Goal: Transaction & Acquisition: Book appointment/travel/reservation

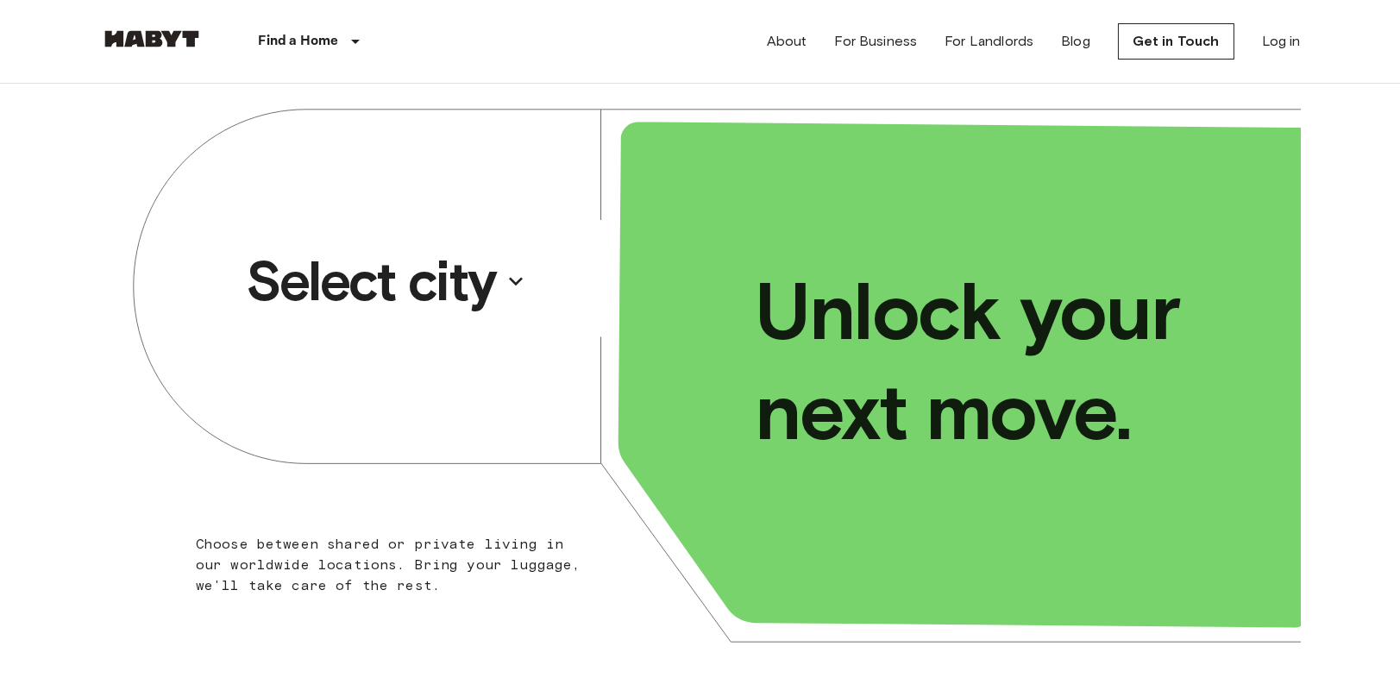
click at [411, 274] on p "Select city" at bounding box center [371, 281] width 250 height 69
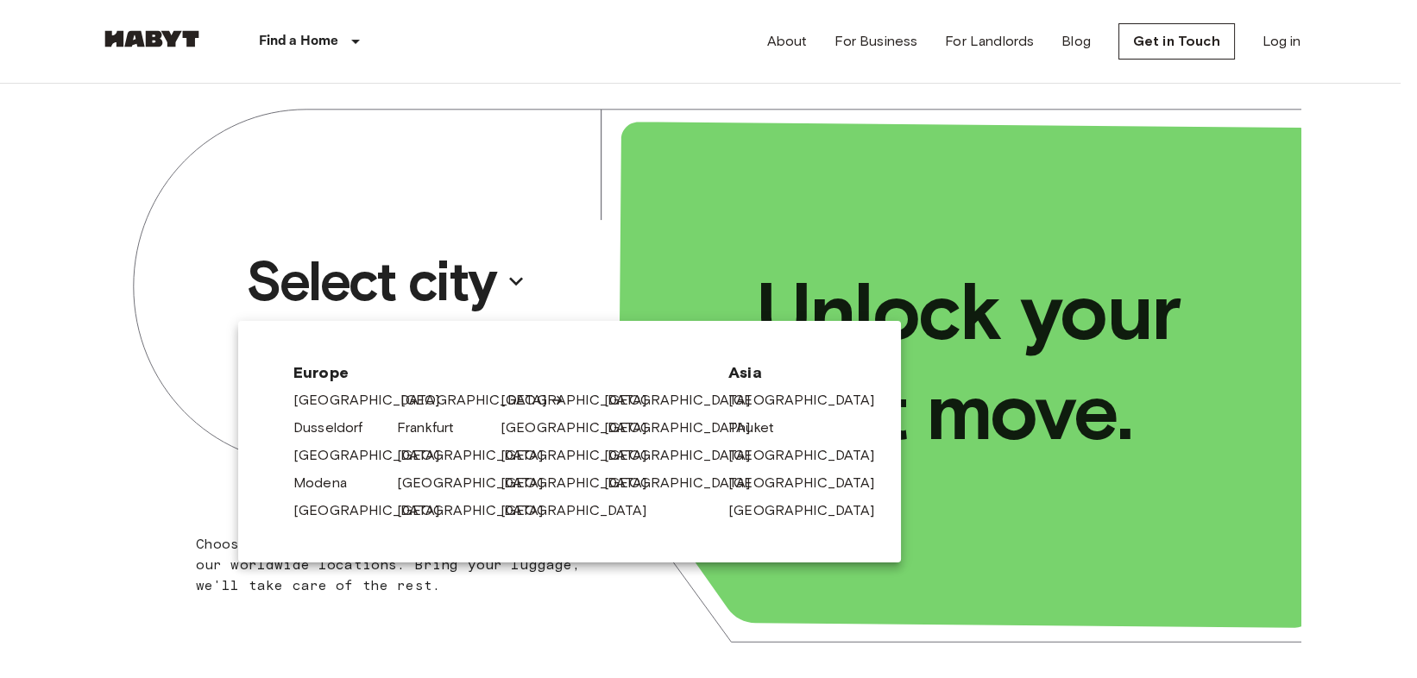
click at [426, 399] on link "[GEOGRAPHIC_DATA]" at bounding box center [482, 400] width 164 height 21
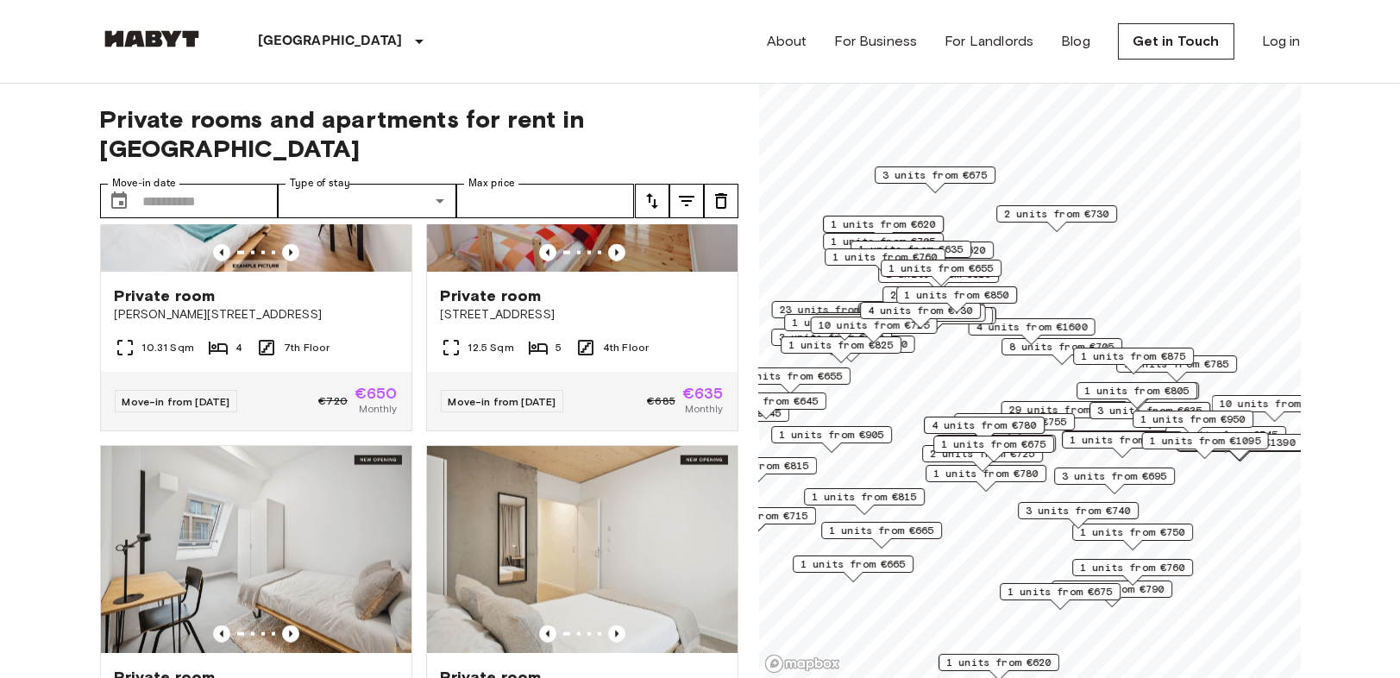
scroll to position [7035, 0]
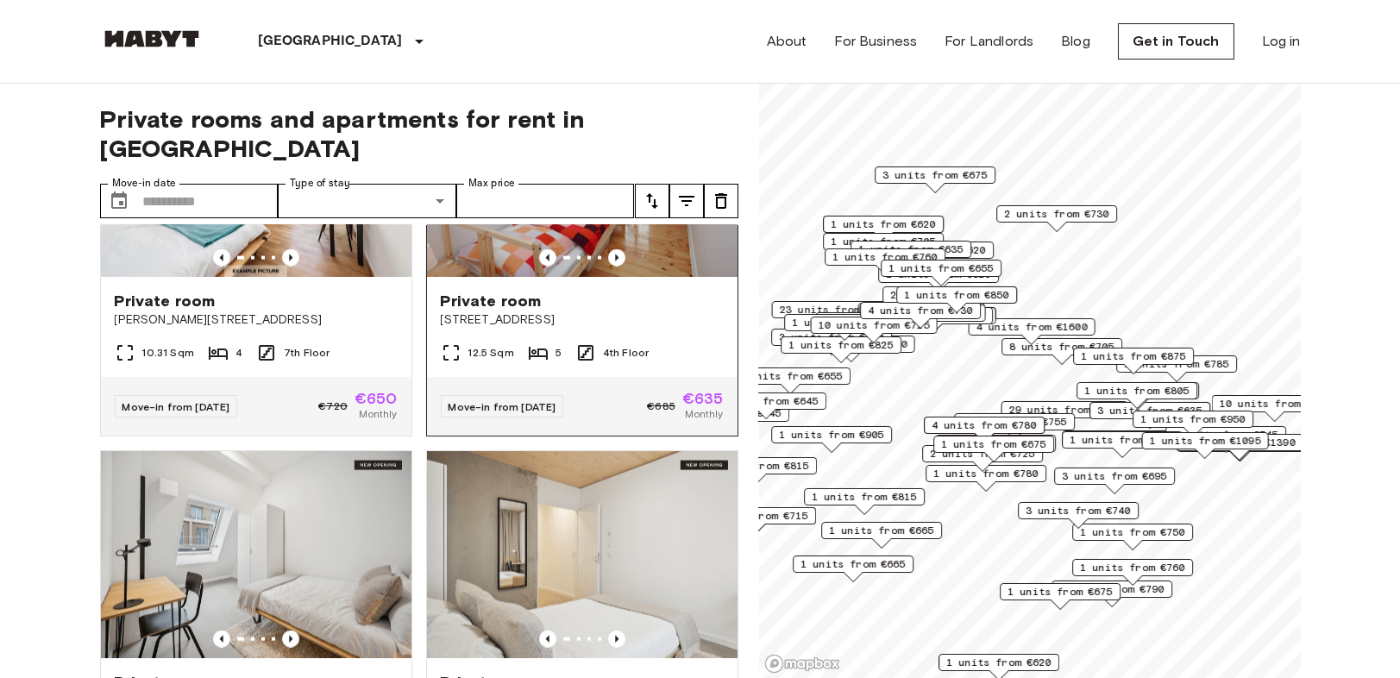
click at [653, 277] on img at bounding box center [582, 173] width 311 height 207
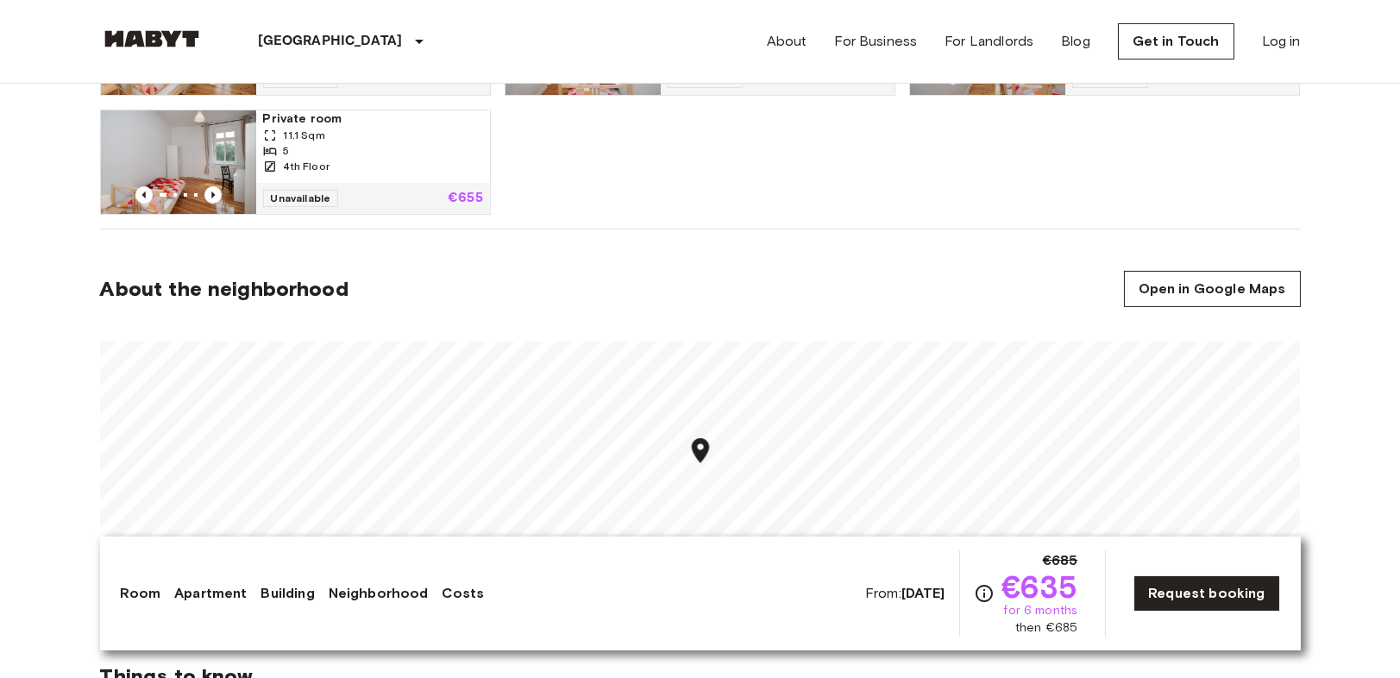
scroll to position [1054, 0]
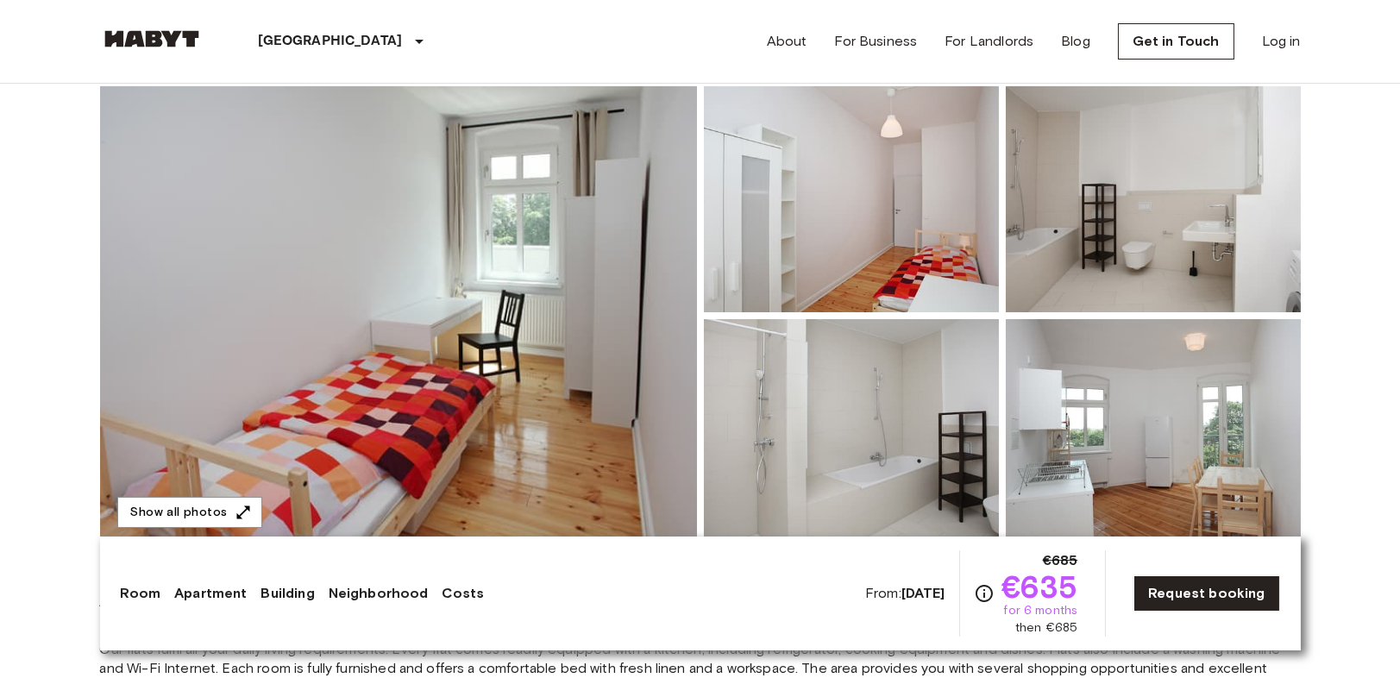
scroll to position [0, 0]
